Goal: Information Seeking & Learning: Check status

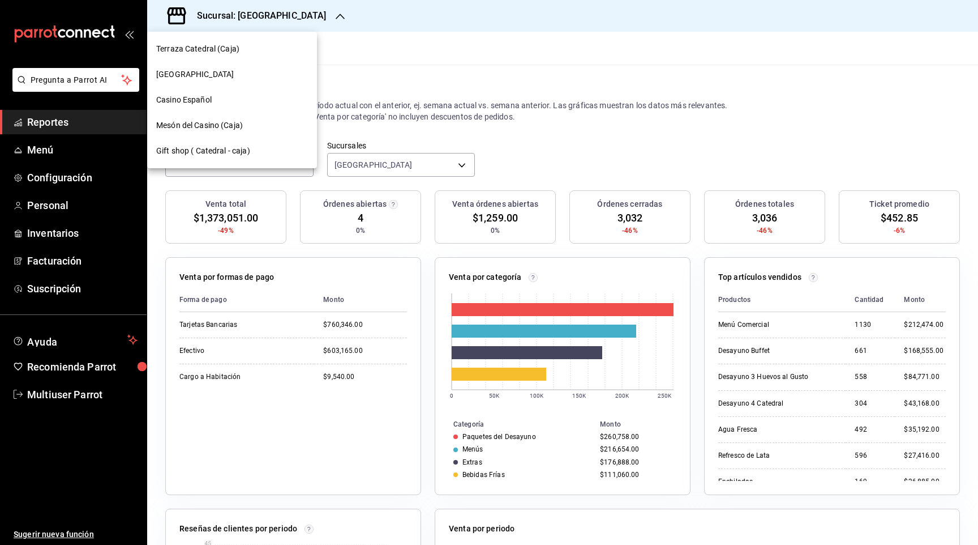
click at [228, 102] on div "Casino Español" at bounding box center [232, 100] width 152 height 12
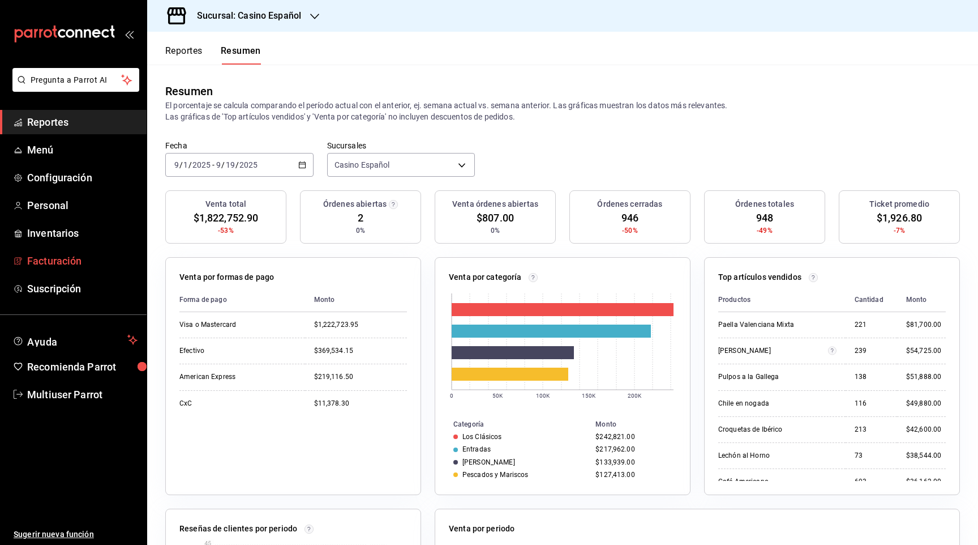
click at [95, 261] on span "Facturación" at bounding box center [82, 260] width 110 height 15
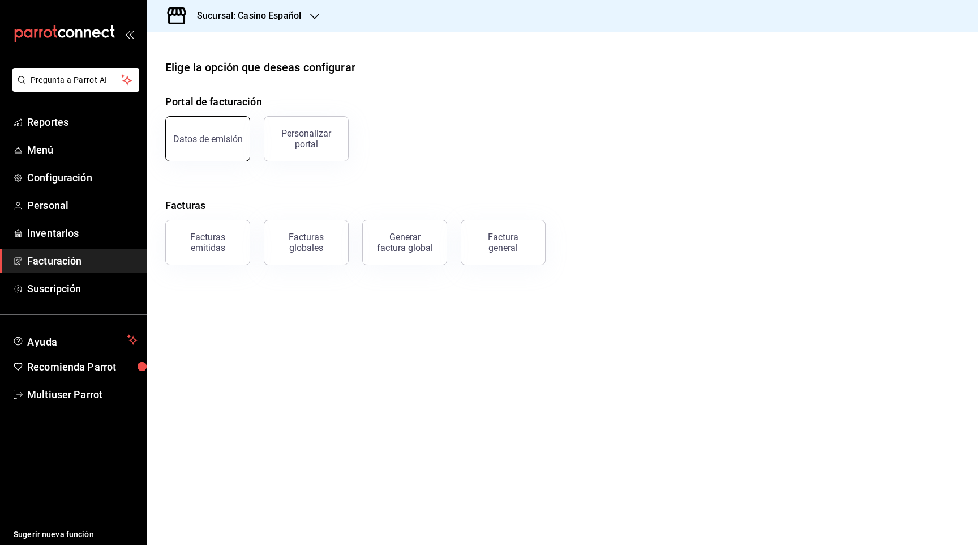
click at [208, 145] on button "Datos de emisión" at bounding box center [207, 138] width 85 height 45
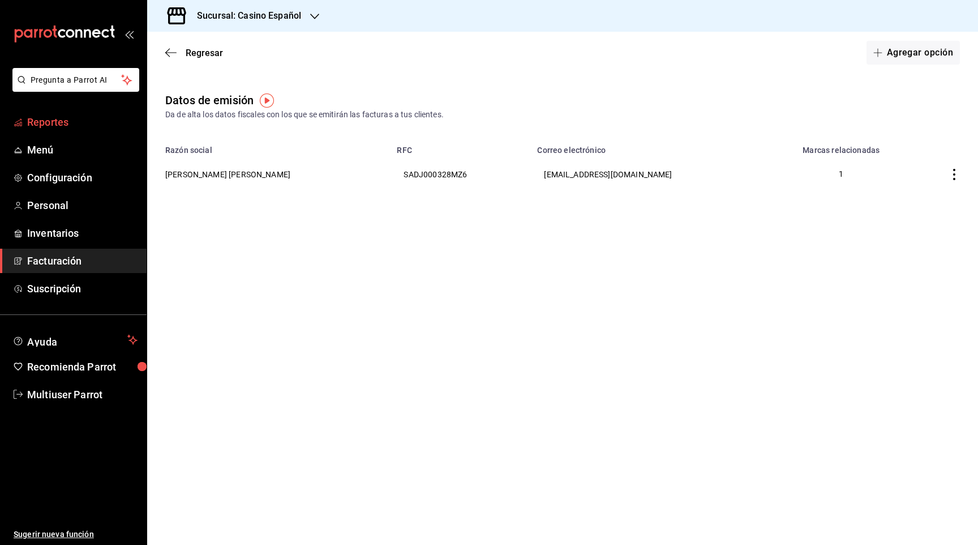
click at [73, 116] on span "Reportes" at bounding box center [82, 121] width 110 height 15
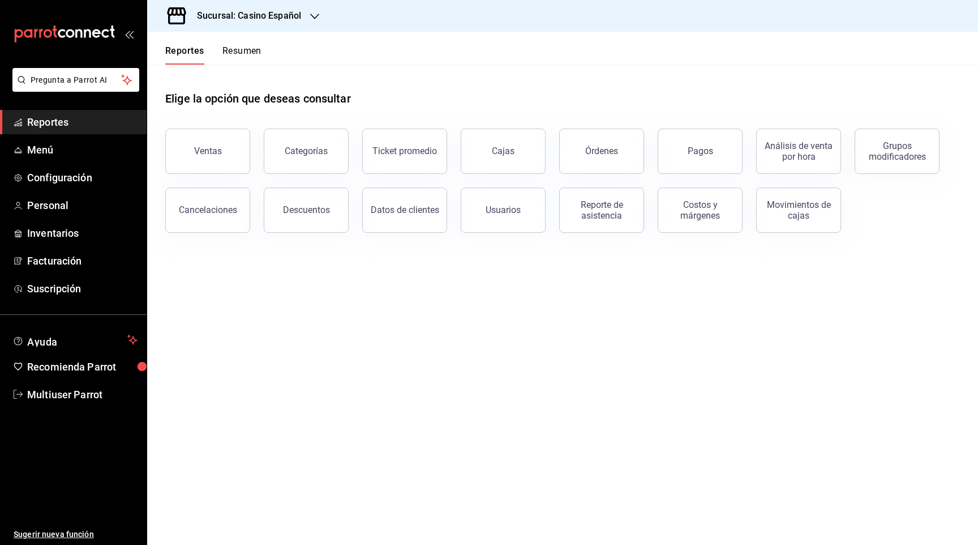
click at [240, 49] on button "Resumen" at bounding box center [241, 54] width 39 height 19
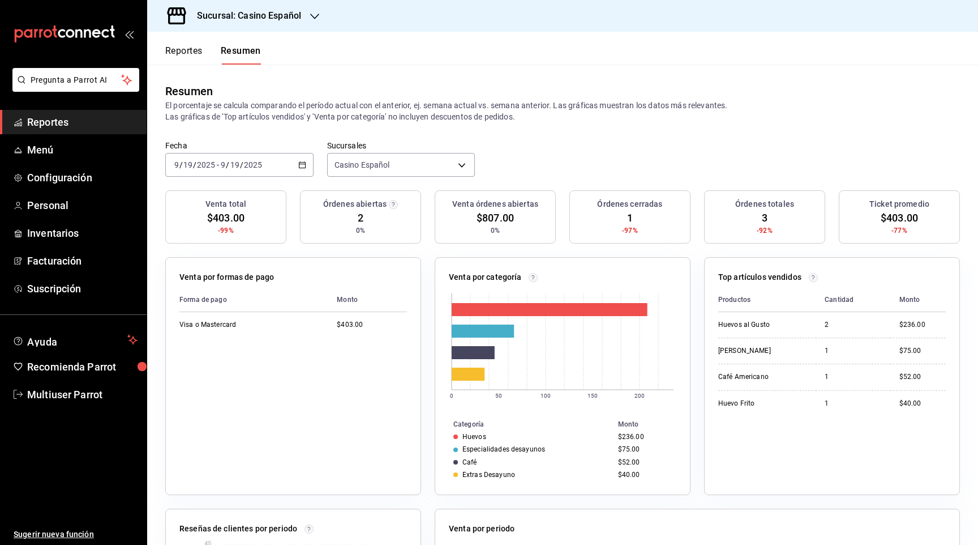
click at [227, 166] on span "/" at bounding box center [227, 164] width 3 height 9
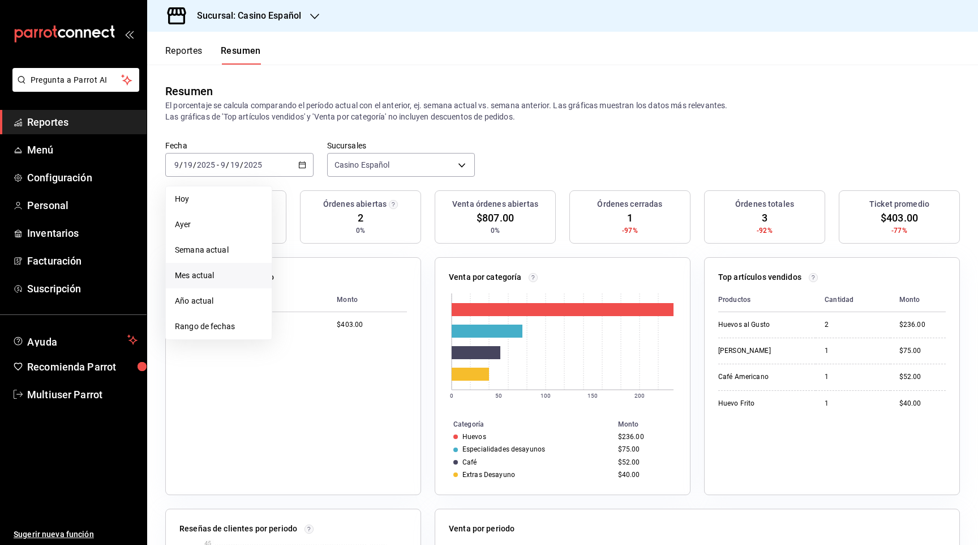
click at [206, 278] on span "Mes actual" at bounding box center [219, 275] width 88 height 12
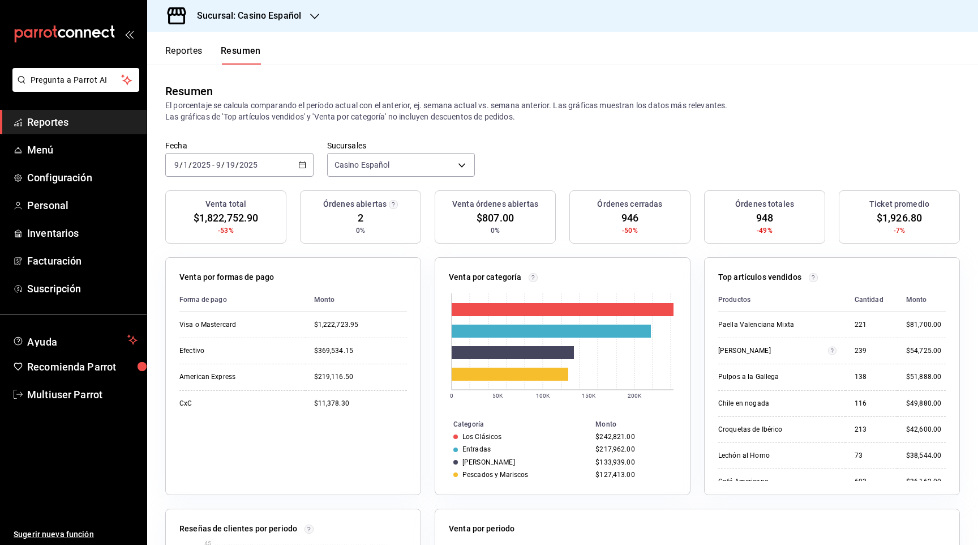
click at [281, 163] on div "[DATE] [DATE] - [DATE] [DATE]" at bounding box center [239, 165] width 148 height 24
click at [519, 126] on div "Resumen El porcentaje se calcula comparando el período actual con el anterior, …" at bounding box center [562, 103] width 831 height 76
